Goal: Information Seeking & Learning: Understand process/instructions

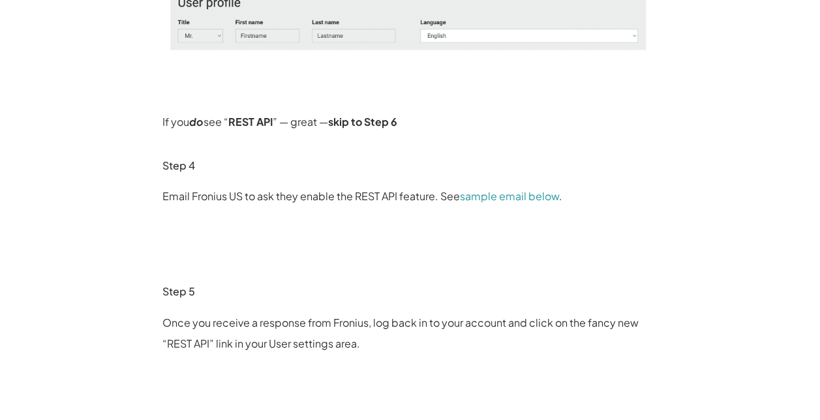
scroll to position [1043, 0]
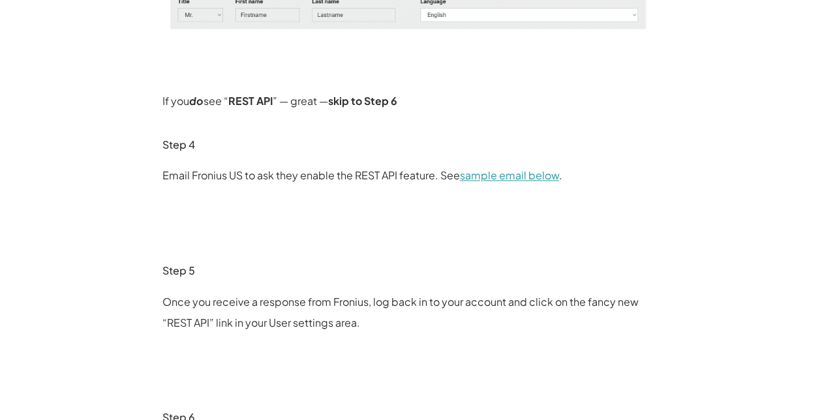
click at [531, 181] on link "sample email below" at bounding box center [509, 175] width 99 height 14
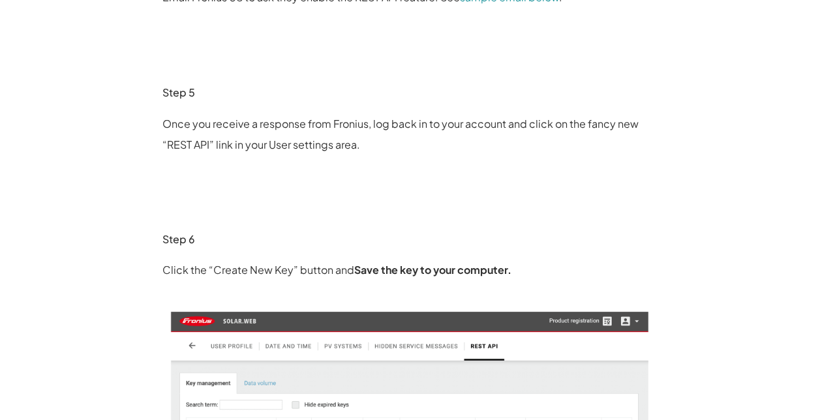
scroll to position [1109, 0]
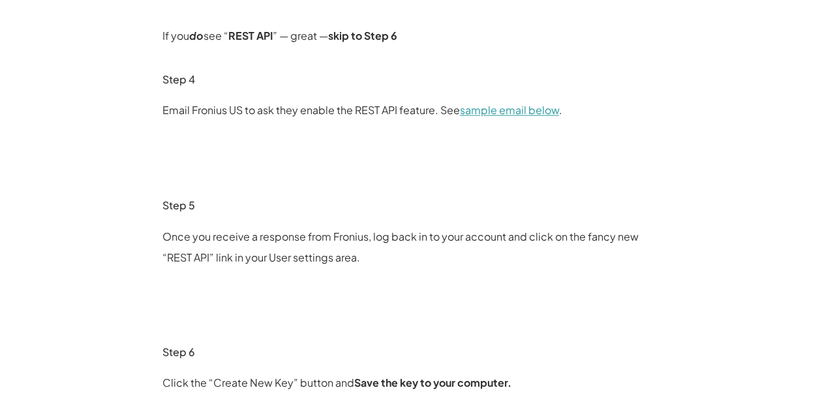
click at [505, 113] on link "sample email below" at bounding box center [509, 110] width 99 height 14
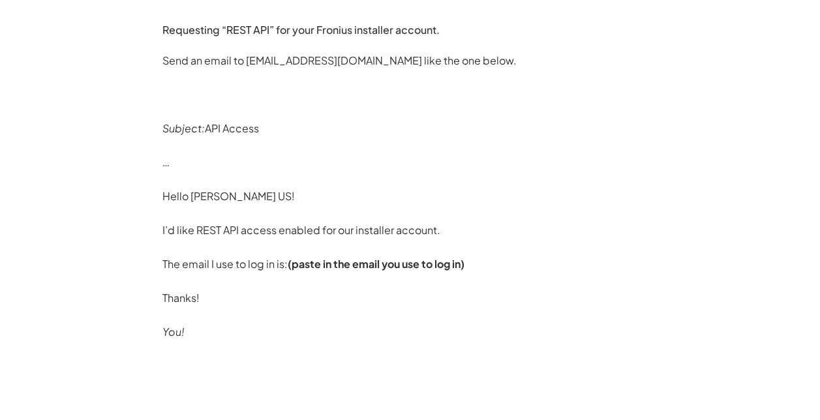
scroll to position [1956, 0]
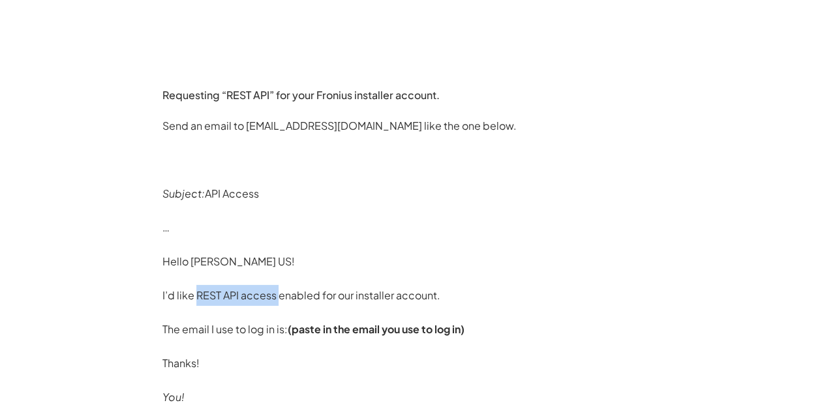
drag, startPoint x: 198, startPoint y: 298, endPoint x: 276, endPoint y: 301, distance: 78.3
click at [276, 301] on p "I’d like REST API access enabled for our installer account." at bounding box center [410, 295] width 496 height 21
copy p "REST API access"
